Goal: Find specific page/section: Find specific page/section

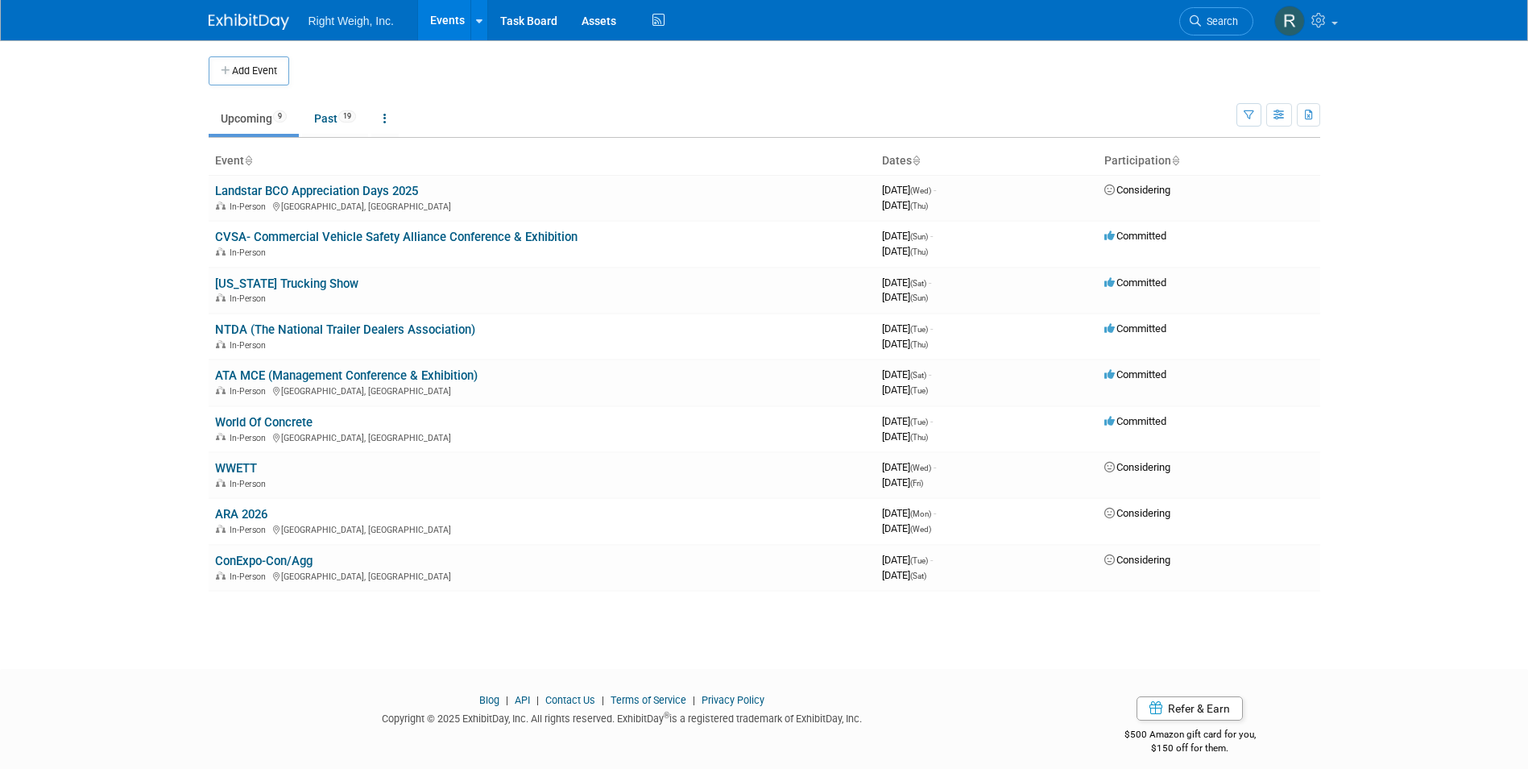
click at [250, 156] on icon at bounding box center [248, 161] width 8 height 10
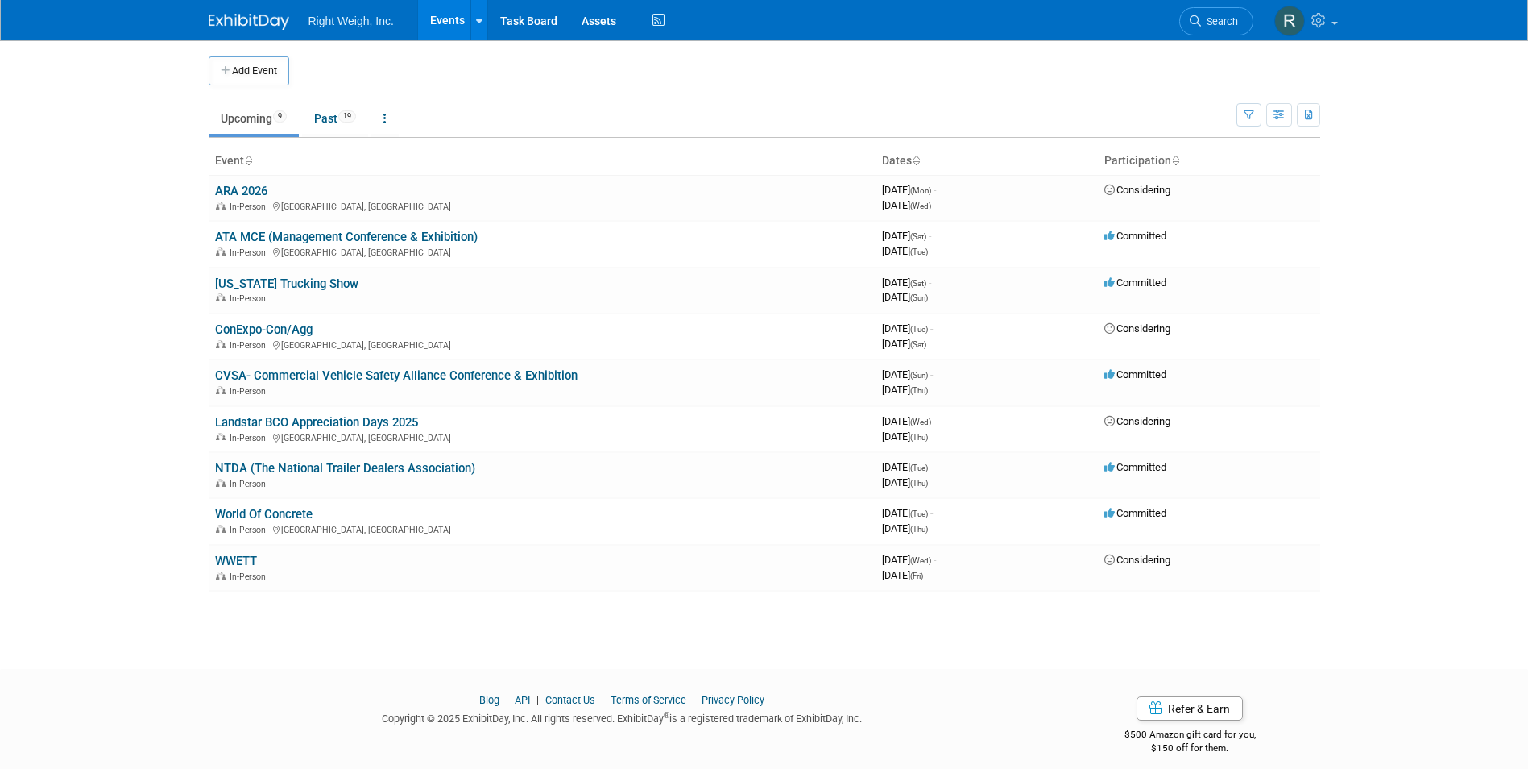
click at [247, 164] on icon at bounding box center [248, 161] width 8 height 10
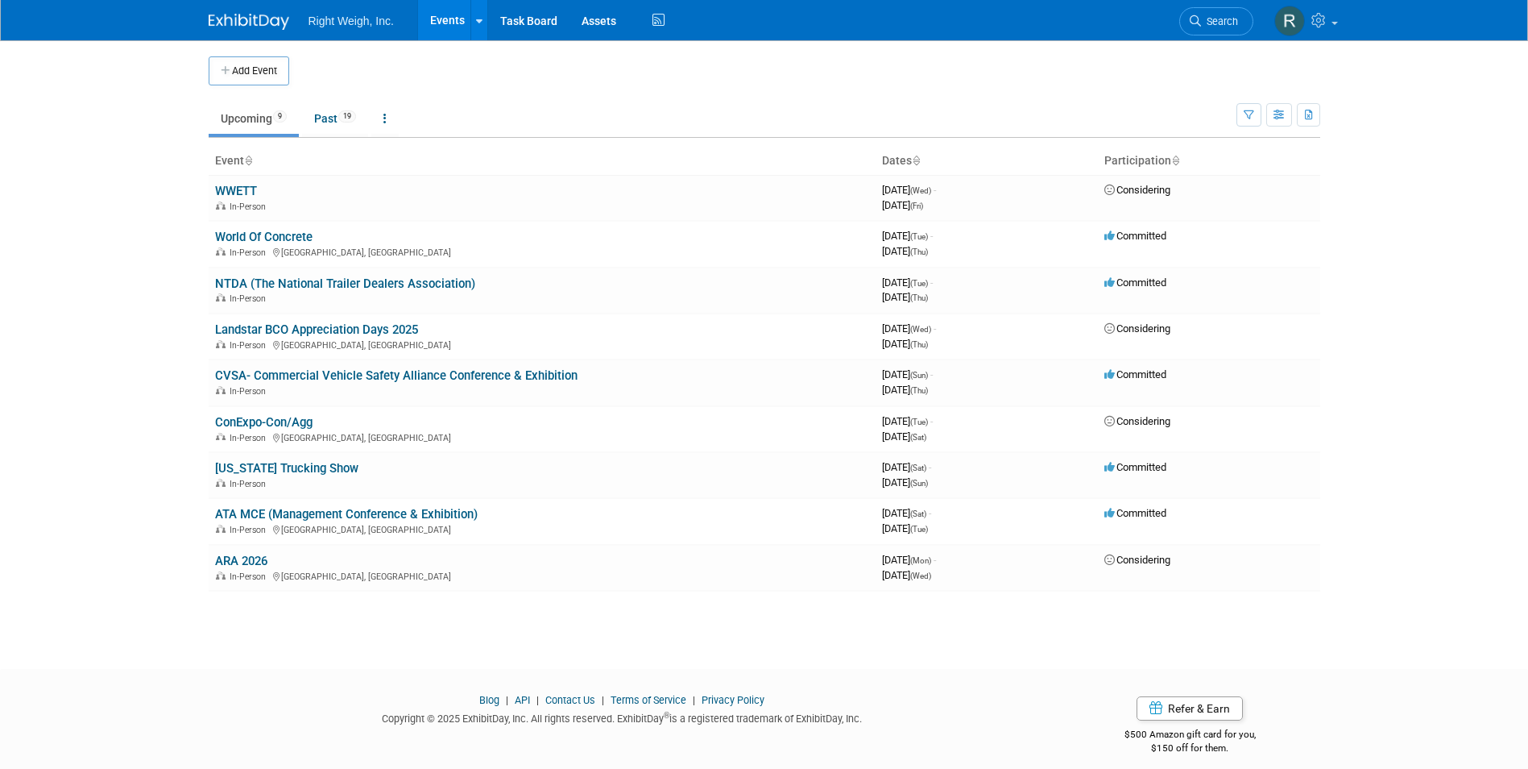
click at [247, 164] on icon at bounding box center [248, 161] width 8 height 10
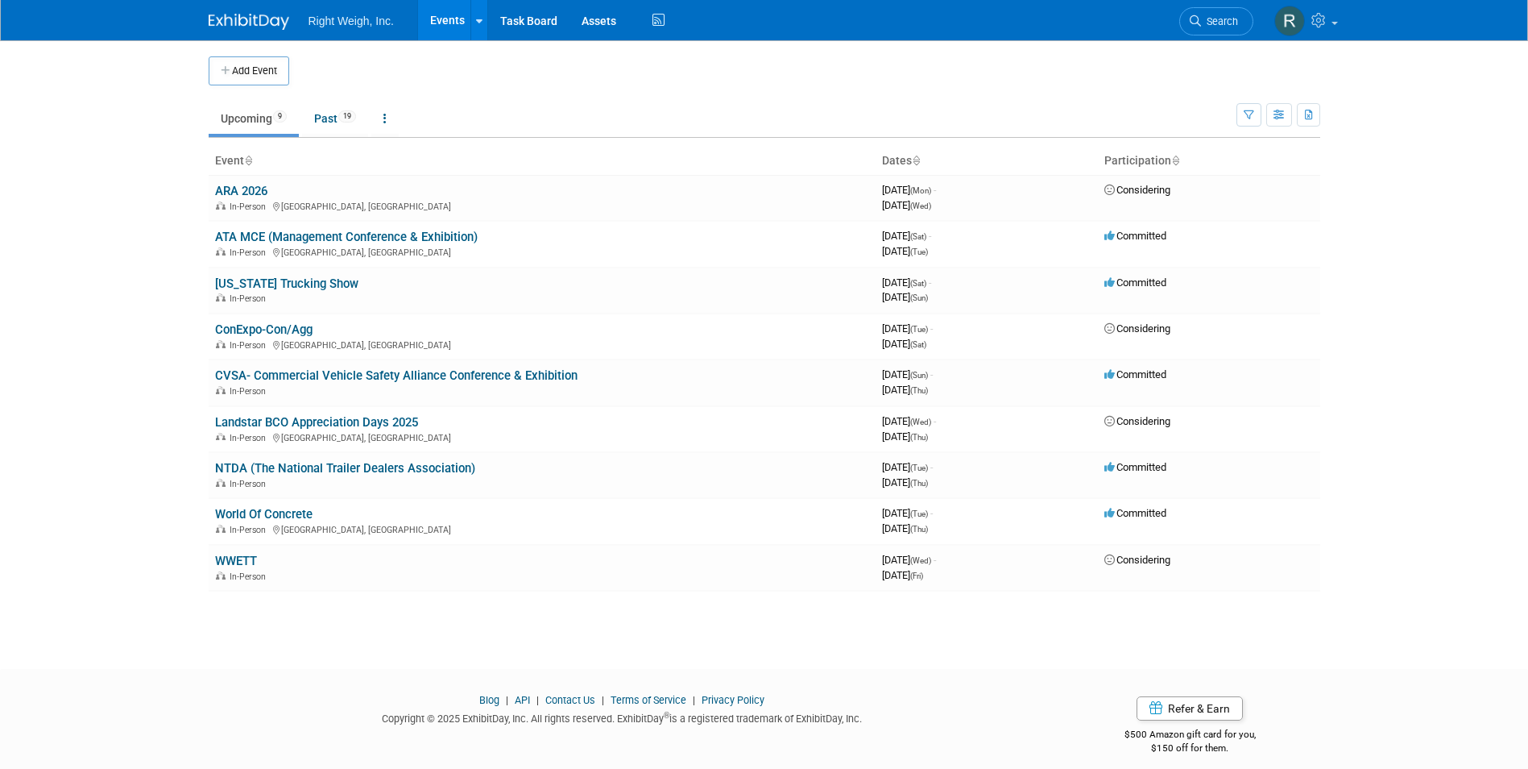
click at [247, 164] on icon at bounding box center [248, 161] width 8 height 10
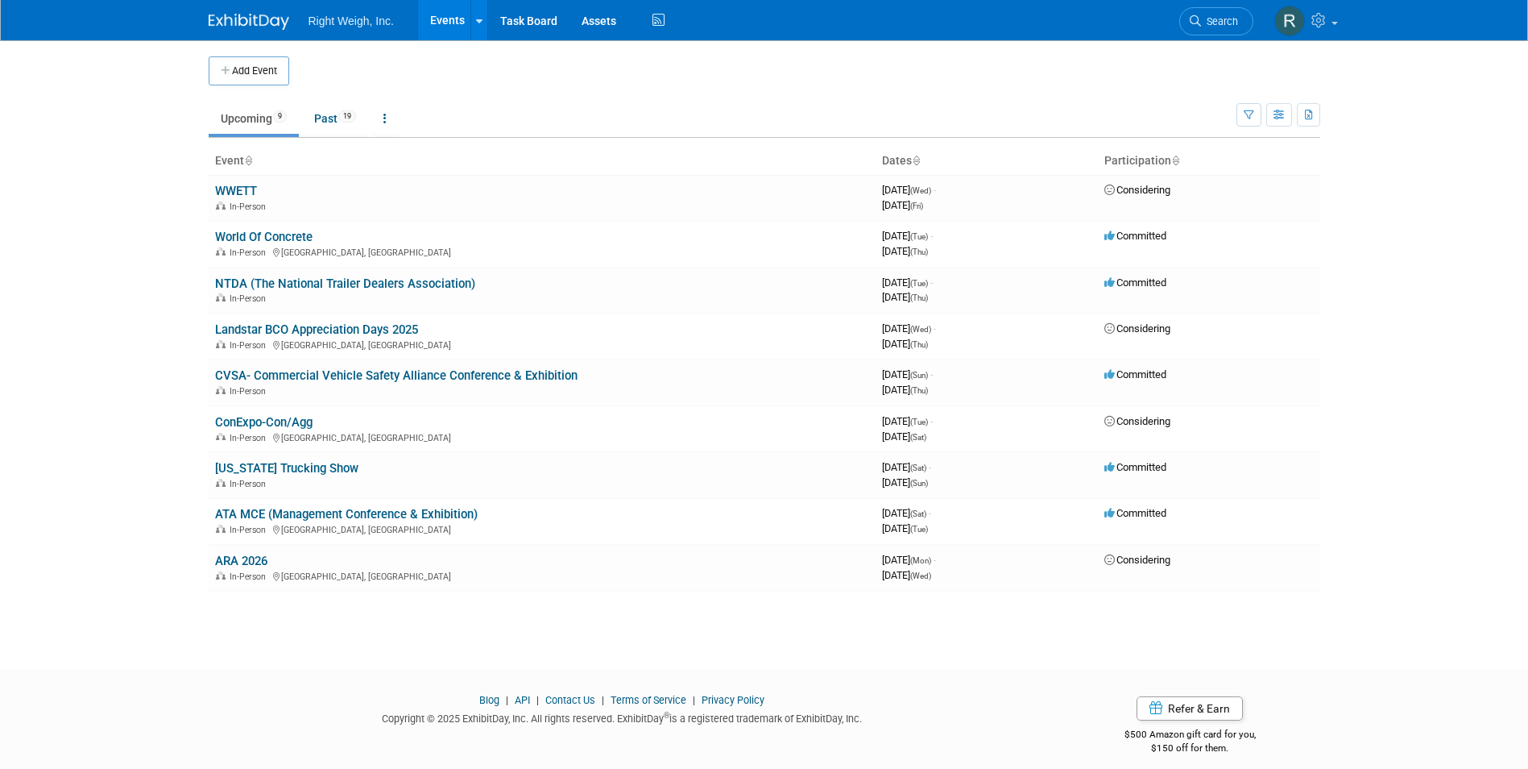
click at [249, 115] on link "Upcoming 9" at bounding box center [254, 118] width 90 height 31
